Goal: Task Accomplishment & Management: Manage account settings

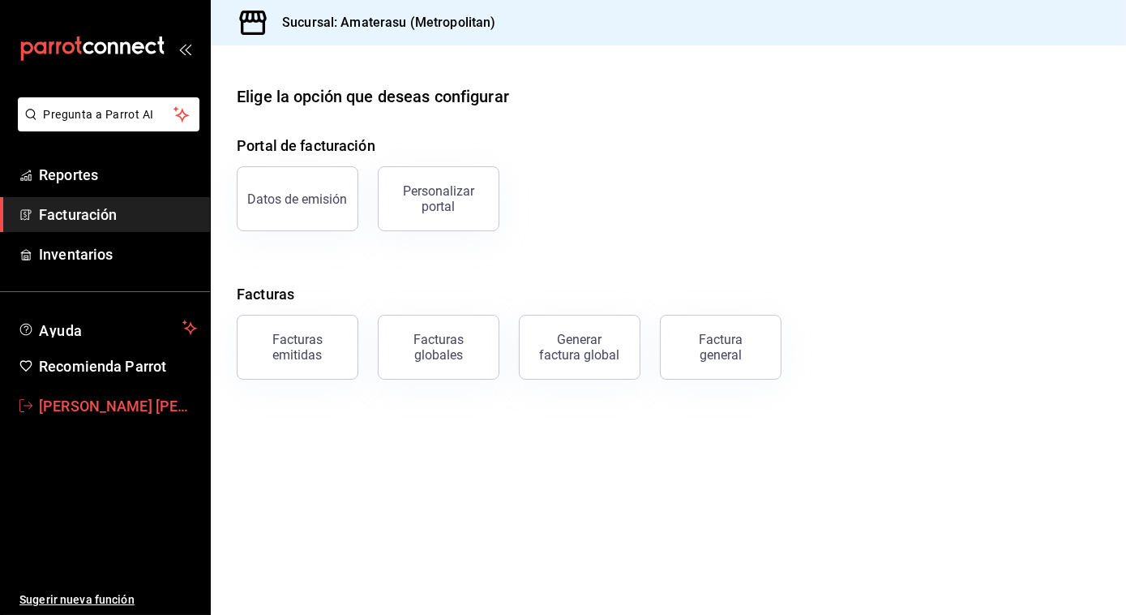
click at [109, 396] on span "[PERSON_NAME] [PERSON_NAME]" at bounding box center [118, 406] width 158 height 22
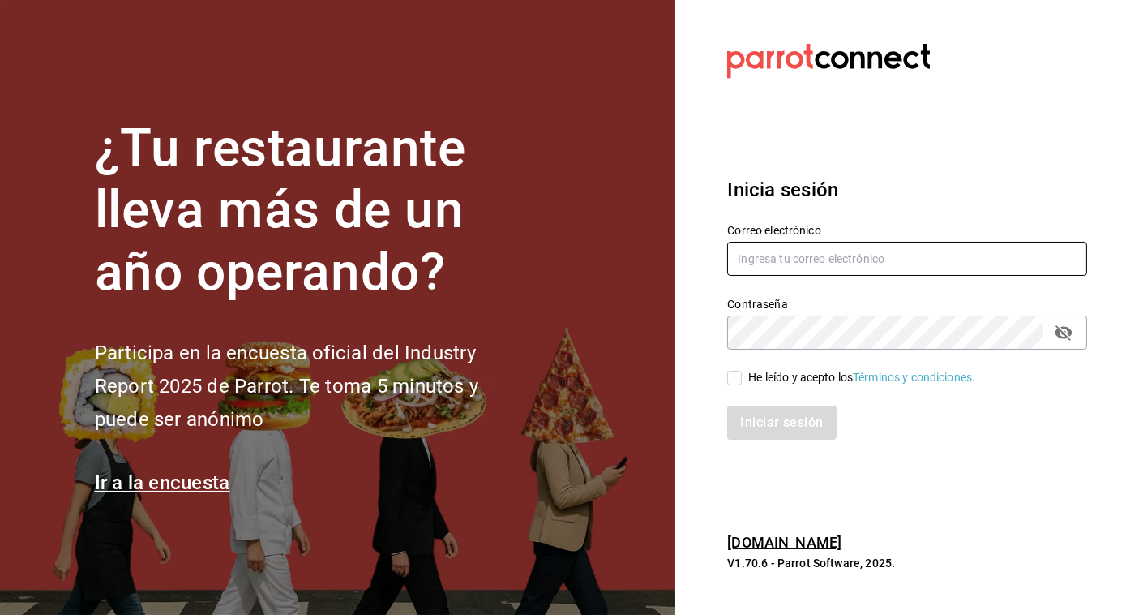
click at [760, 256] on input "text" at bounding box center [907, 259] width 360 height 34
type input "m"
click at [821, 266] on input "text" at bounding box center [907, 259] width 360 height 34
type input "z"
type input "[EMAIL_ADDRESS][PERSON_NAME][DOMAIN_NAME]"
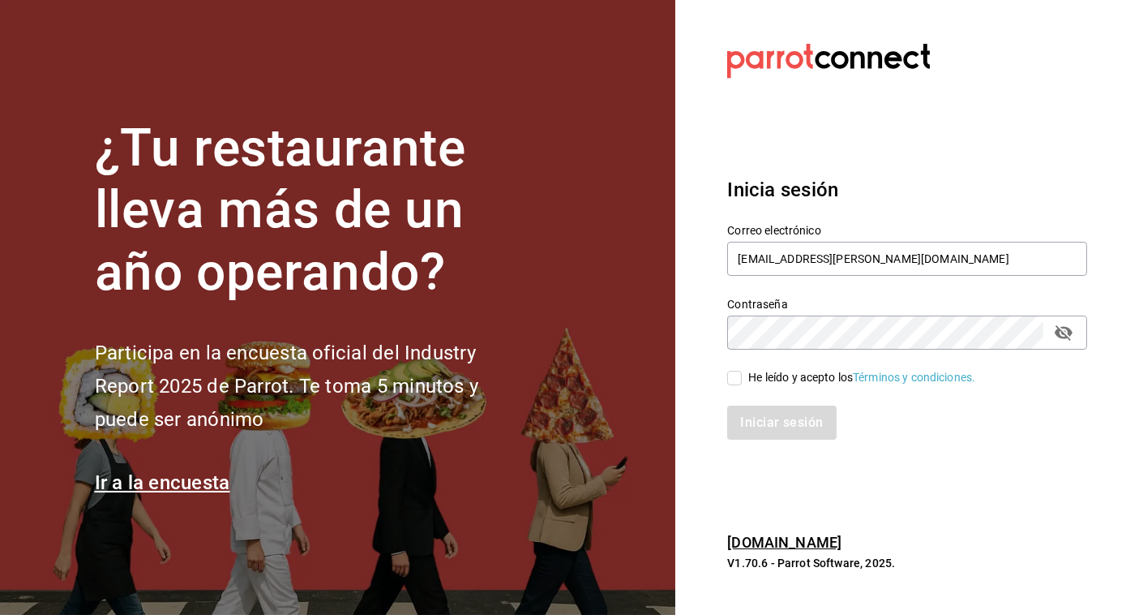
click at [739, 384] on div "Correo electrónico [EMAIL_ADDRESS][PERSON_NAME][DOMAIN_NAME] Contraseña Contras…" at bounding box center [897, 322] width 379 height 236
click at [739, 384] on input "He leído y acepto los Términos y condiciones." at bounding box center [734, 378] width 15 height 15
checkbox input "true"
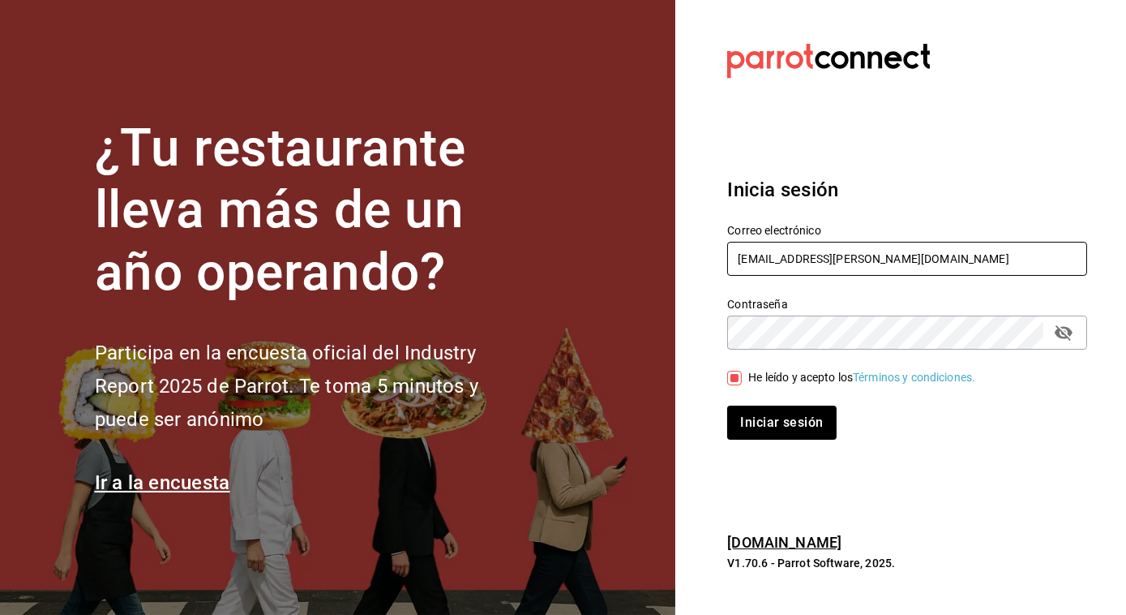
click at [936, 260] on input "[EMAIL_ADDRESS][PERSON_NAME][DOMAIN_NAME]" at bounding box center [907, 259] width 360 height 34
type input "S"
click at [936, 260] on input "text" at bounding box center [907, 259] width 360 height 34
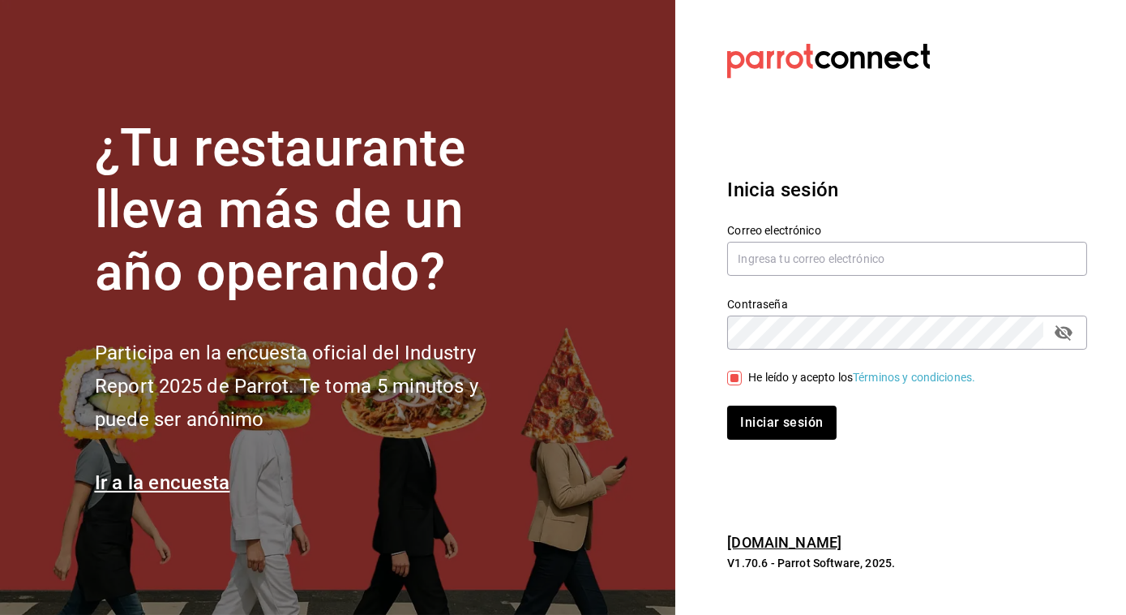
click at [851, 231] on label "Correo electrónico" at bounding box center [907, 230] width 360 height 11
click at [838, 253] on input "text" at bounding box center [907, 259] width 360 height 34
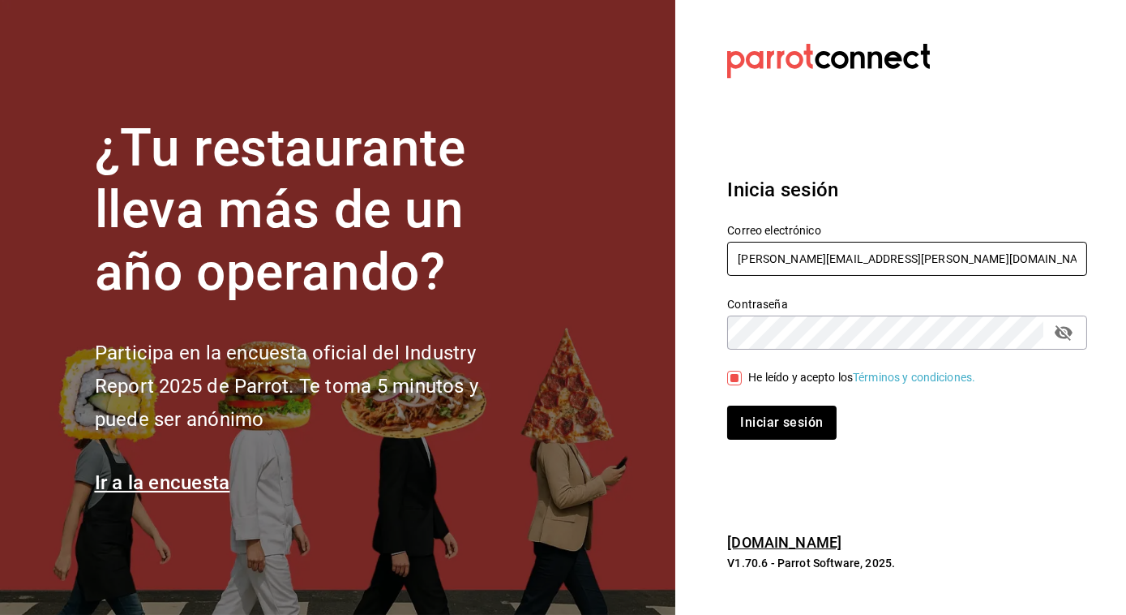
click at [911, 264] on input "[PERSON_NAME][EMAIL_ADDRESS][PERSON_NAME][DOMAIN_NAME]" at bounding box center [907, 259] width 360 height 34
type input "j"
click at [930, 260] on input "[EMAIL_ADDRESS][DOMAIN_NAME]" at bounding box center [907, 259] width 360 height 34
type input "m"
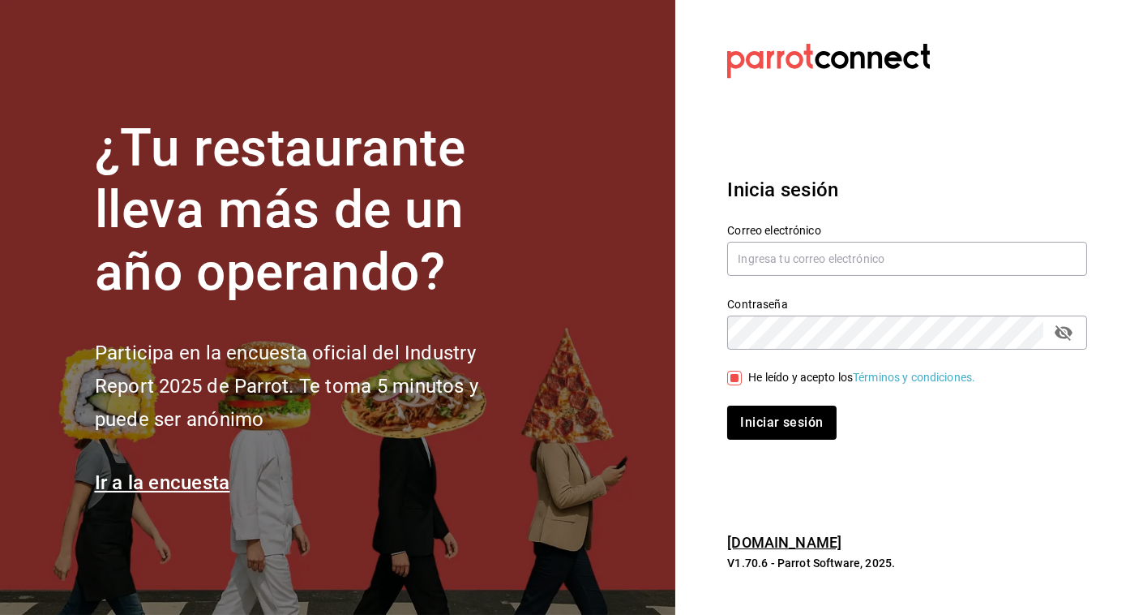
click at [850, 355] on div "He leído y acepto los Términos y condiciones." at bounding box center [897, 367] width 379 height 37
click at [816, 245] on input "text" at bounding box center [907, 259] width 360 height 34
type input "[EMAIL_ADDRESS][PERSON_NAME][DOMAIN_NAME]"
